Goal: Information Seeking & Learning: Learn about a topic

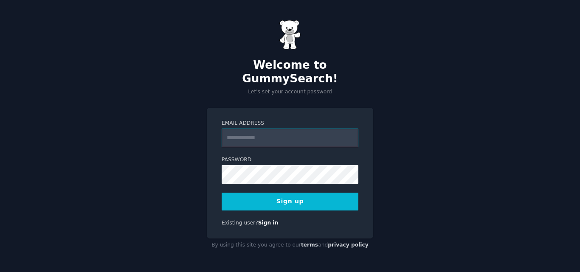
click at [269, 131] on input "Email Address" at bounding box center [290, 138] width 137 height 19
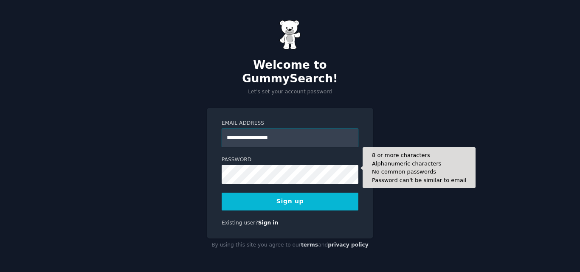
type input "**********"
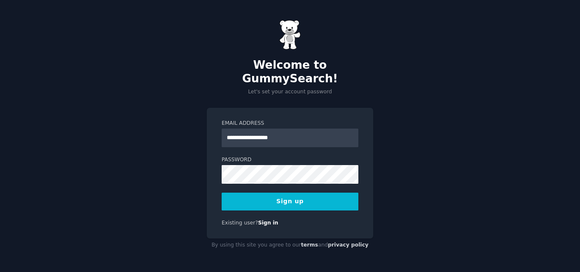
click at [279, 202] on button "Sign up" at bounding box center [290, 202] width 137 height 18
click at [287, 198] on button "Sign up" at bounding box center [290, 202] width 137 height 18
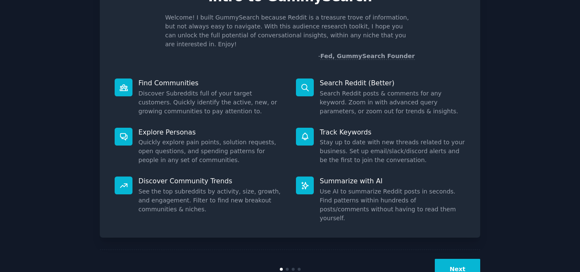
scroll to position [50, 0]
click at [462, 259] on button "Next" at bounding box center [457, 269] width 45 height 21
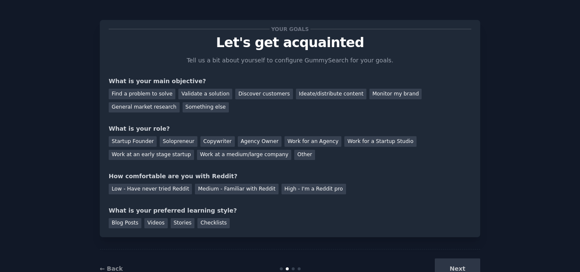
scroll to position [3, 0]
click at [127, 90] on div "Find a problem to solve" at bounding box center [142, 95] width 67 height 11
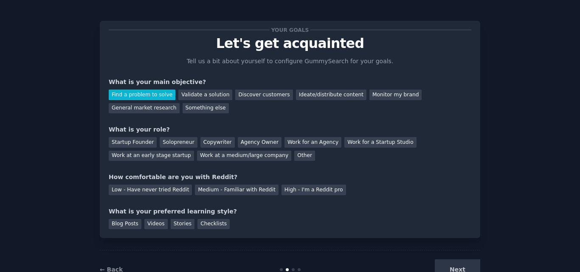
click at [190, 88] on div "Find a problem to solve Validate a solution Discover customers Ideate/distribut…" at bounding box center [290, 100] width 363 height 27
click at [191, 96] on div "Validate a solution" at bounding box center [205, 95] width 54 height 11
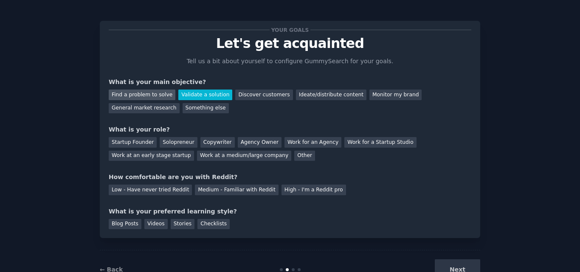
click at [161, 91] on div "Find a problem to solve" at bounding box center [142, 95] width 67 height 11
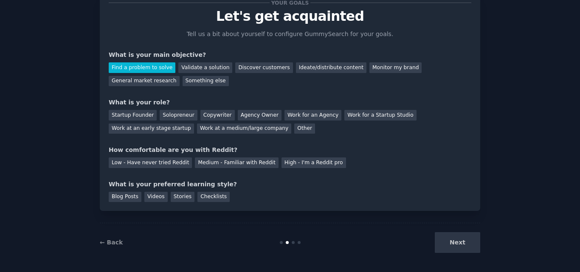
scroll to position [32, 0]
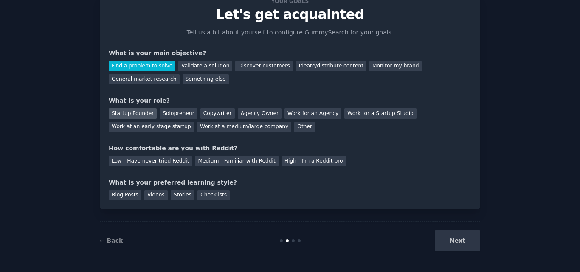
click at [131, 117] on div "Startup Founder" at bounding box center [133, 113] width 48 height 11
click at [160, 115] on div "Solopreneur" at bounding box center [178, 113] width 37 height 11
click at [171, 192] on div "Stories" at bounding box center [183, 195] width 24 height 11
click at [146, 197] on div "Videos" at bounding box center [155, 195] width 23 height 11
click at [212, 193] on div "Checklists" at bounding box center [213, 195] width 32 height 11
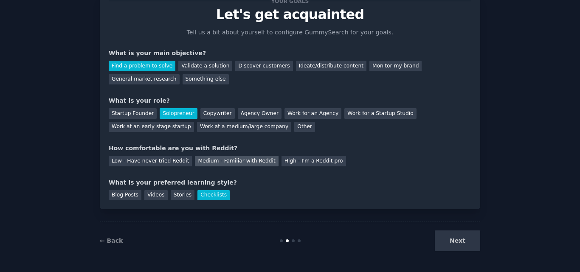
click at [201, 166] on div "Medium - Familiar with Reddit" at bounding box center [236, 161] width 83 height 11
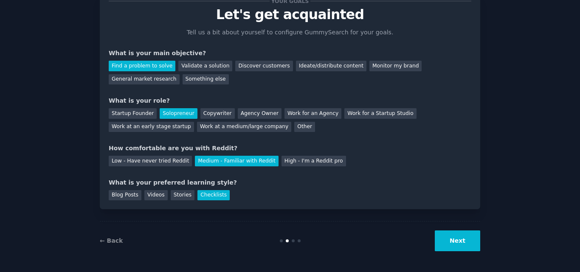
click at [462, 239] on button "Next" at bounding box center [457, 241] width 45 height 21
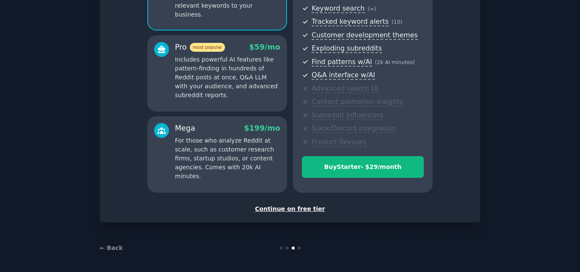
scroll to position [123, 0]
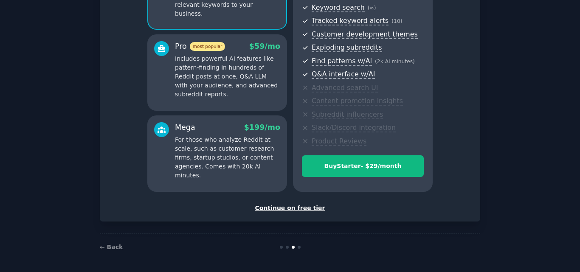
click at [290, 208] on div "Continue on free tier" at bounding box center [290, 208] width 363 height 9
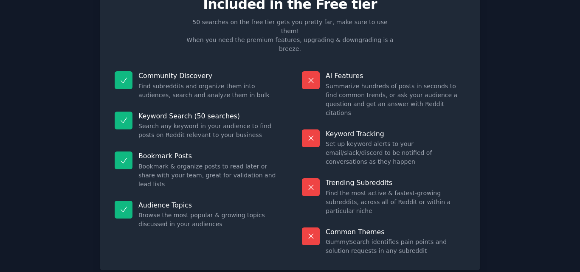
scroll to position [41, 0]
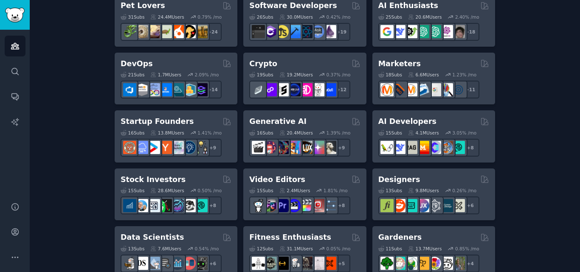
scroll to position [172, 0]
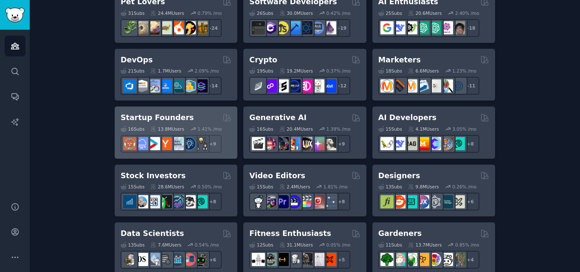
click at [164, 107] on div "Startup Founders 16 Sub s 13.8M Users 1.41 % /mo + 9" at bounding box center [176, 133] width 123 height 52
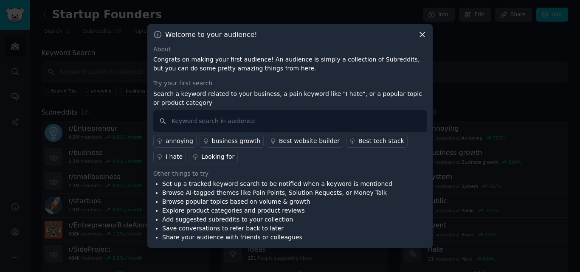
click at [420, 34] on icon at bounding box center [422, 34] width 9 height 9
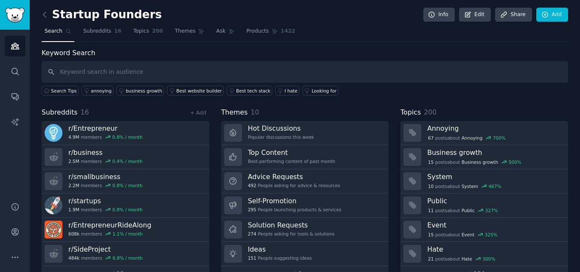
click at [4, 48] on div "Audiences Search Conversations AI Reports" at bounding box center [15, 111] width 30 height 162
click at [17, 47] on icon "Sidebar" at bounding box center [15, 46] width 8 height 6
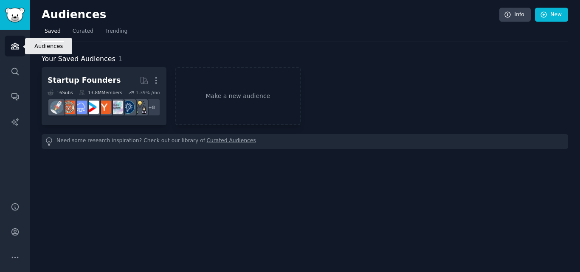
click at [12, 52] on link "Audiences" at bounding box center [15, 46] width 21 height 21
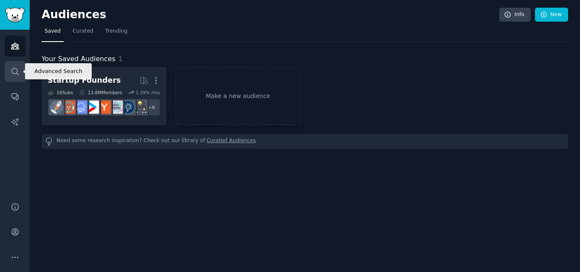
click at [13, 65] on link "Search" at bounding box center [15, 71] width 21 height 21
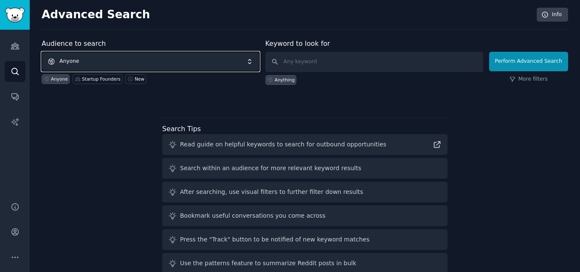
click at [102, 64] on span "Anyone" at bounding box center [151, 62] width 218 height 20
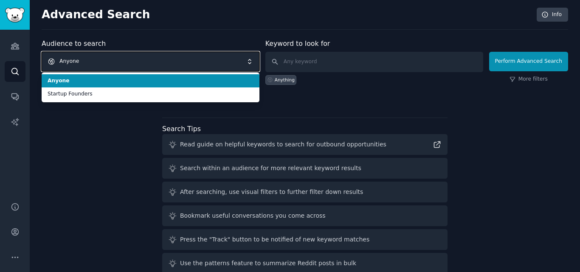
click at [102, 64] on span "Anyone" at bounding box center [151, 62] width 218 height 20
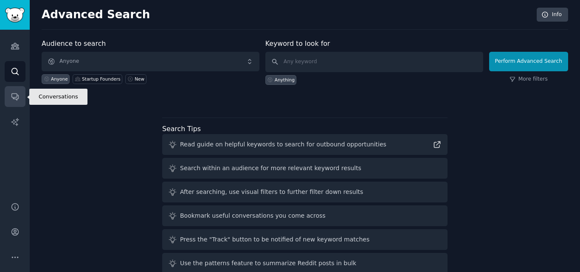
click at [18, 92] on link "Conversations" at bounding box center [15, 96] width 21 height 21
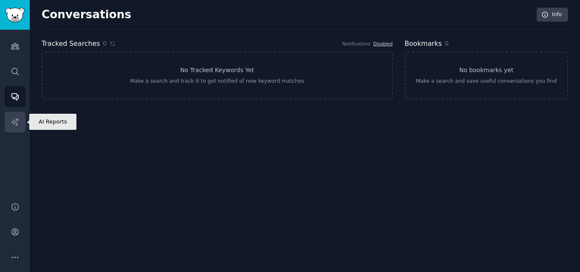
click at [16, 114] on link "AI Reports" at bounding box center [15, 122] width 21 height 21
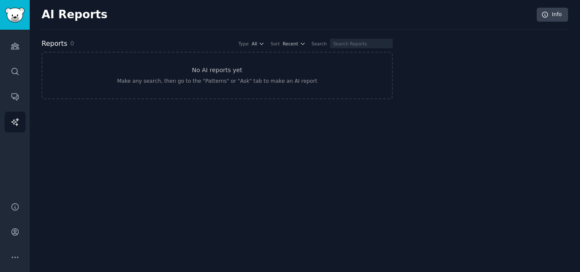
drag, startPoint x: 36, startPoint y: 17, endPoint x: 26, endPoint y: 15, distance: 9.5
click at [26, 15] on div "Audiences Audiences Search Conversations AI Reports Help Account More AI Report…" at bounding box center [290, 136] width 580 height 272
click at [26, 15] on link "Sidebar" at bounding box center [15, 15] width 30 height 30
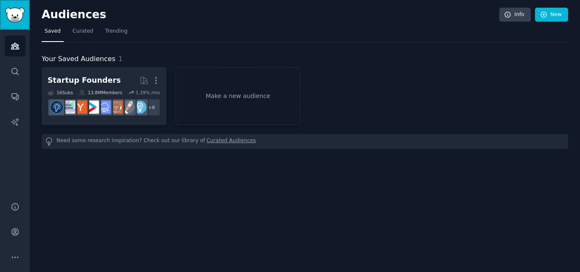
click at [26, 15] on link "Sidebar" at bounding box center [15, 15] width 30 height 30
click at [8, 13] on img "Sidebar" at bounding box center [15, 15] width 20 height 15
click at [79, 37] on link "Curated" at bounding box center [83, 33] width 27 height 17
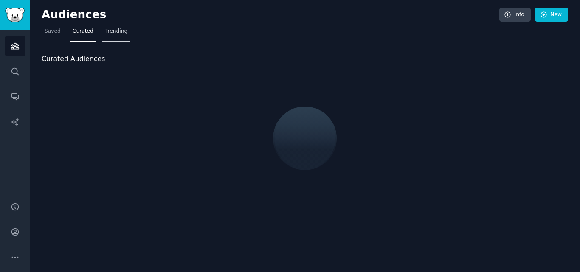
click at [104, 36] on link "Trending" at bounding box center [116, 33] width 28 height 17
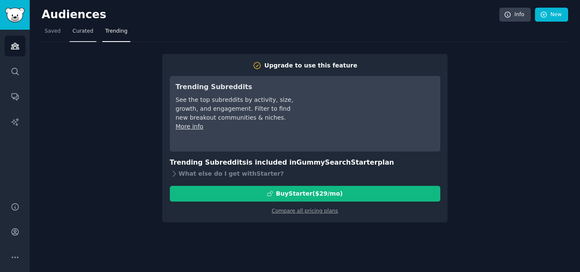
click at [79, 31] on span "Curated" at bounding box center [83, 32] width 21 height 8
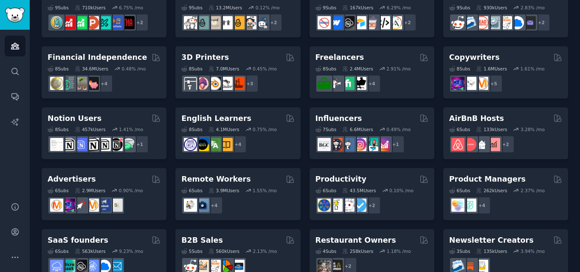
scroll to position [407, 0]
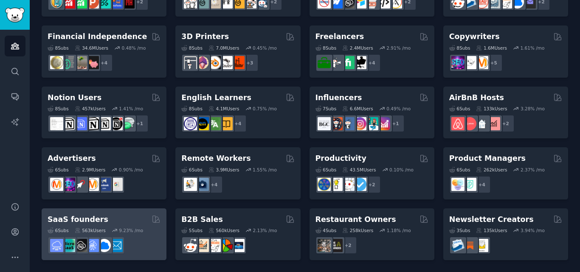
click at [84, 212] on div "SaaS founders 6 Sub s 563k Users 9.23 % /mo" at bounding box center [104, 234] width 125 height 52
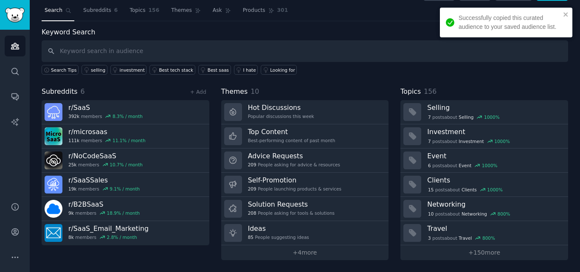
scroll to position [20, 0]
